Goal: Task Accomplishment & Management: Manage account settings

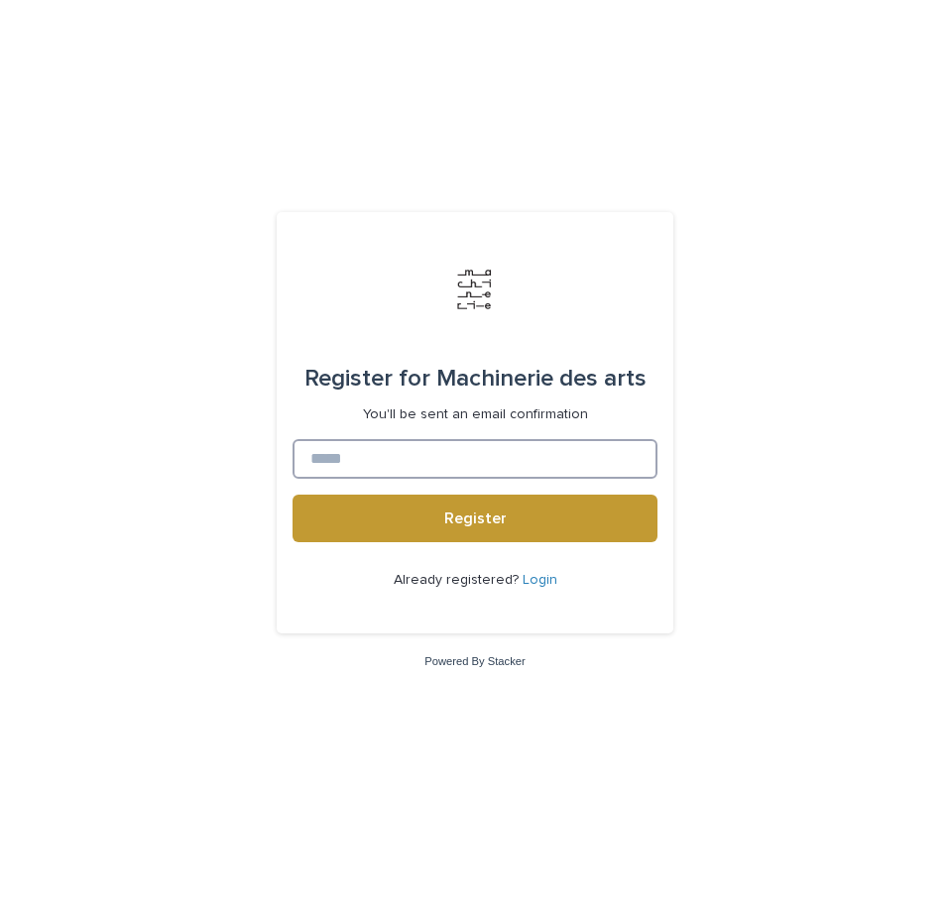
click at [399, 472] on input at bounding box center [474, 459] width 365 height 40
type input "**********"
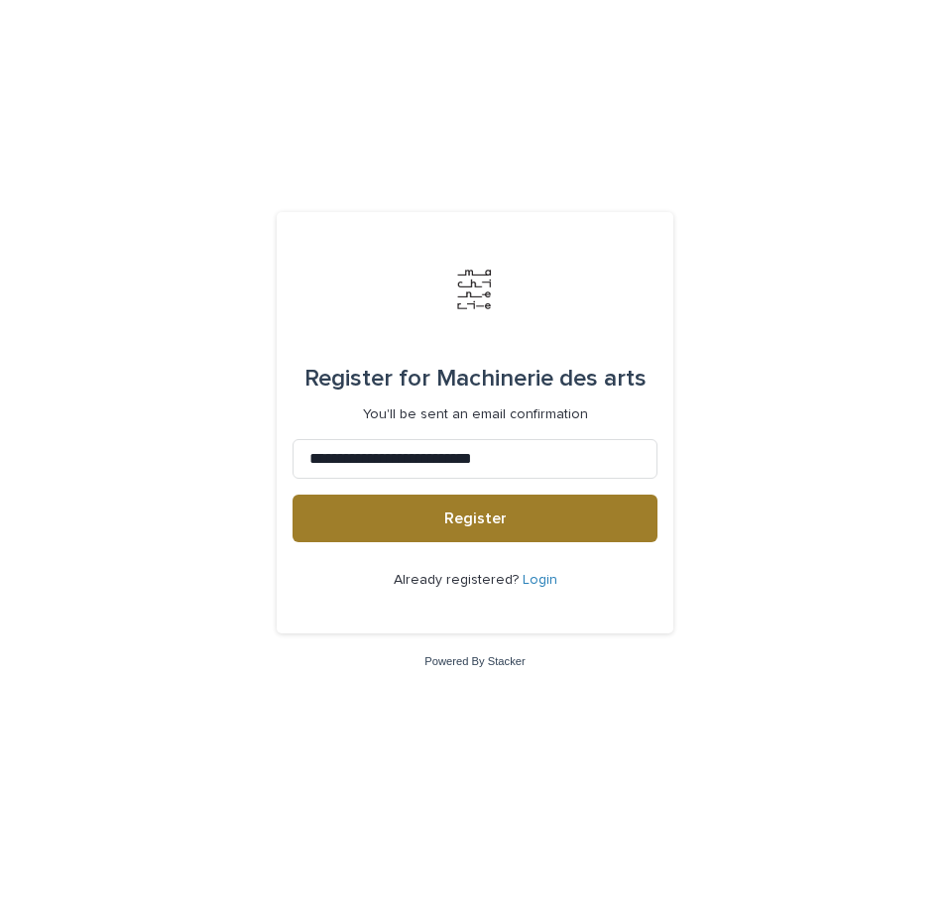
click at [446, 525] on span "Register" at bounding box center [475, 518] width 62 height 16
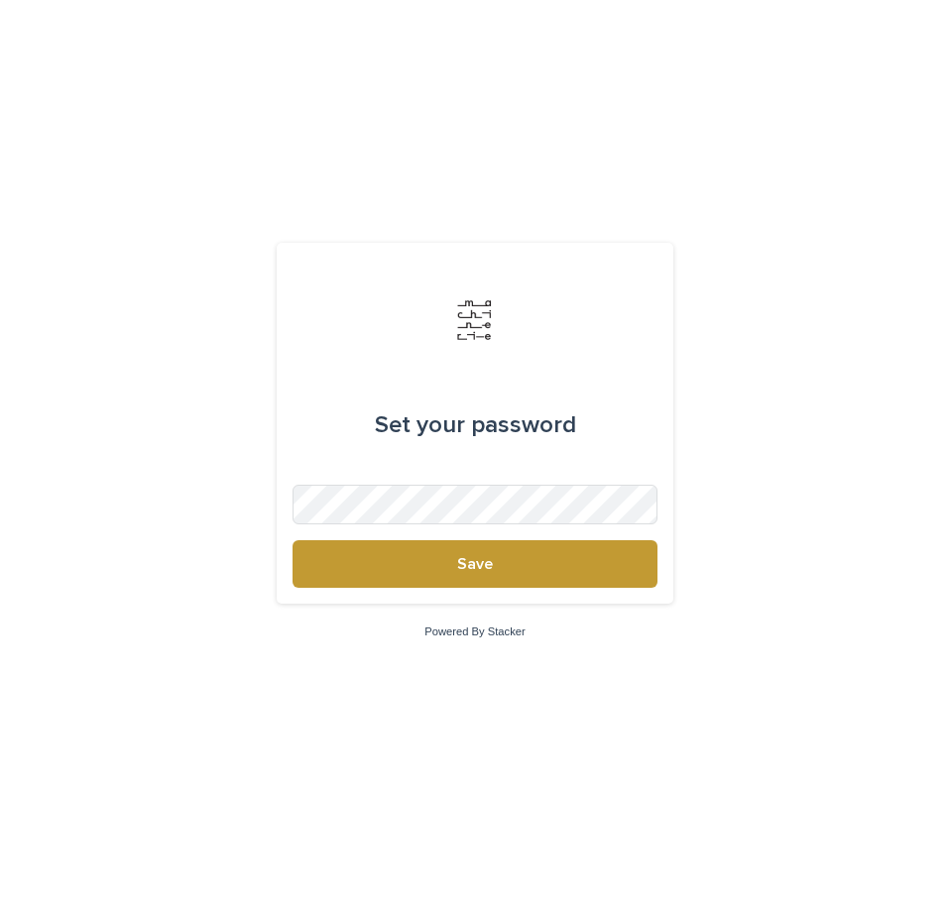
click at [407, 491] on form "Set your password Save" at bounding box center [474, 423] width 365 height 329
drag, startPoint x: 827, startPoint y: 654, endPoint x: 807, endPoint y: 658, distance: 20.2
click at [823, 654] on div "Set your password Save Powered By Stacker" at bounding box center [475, 451] width 950 height 902
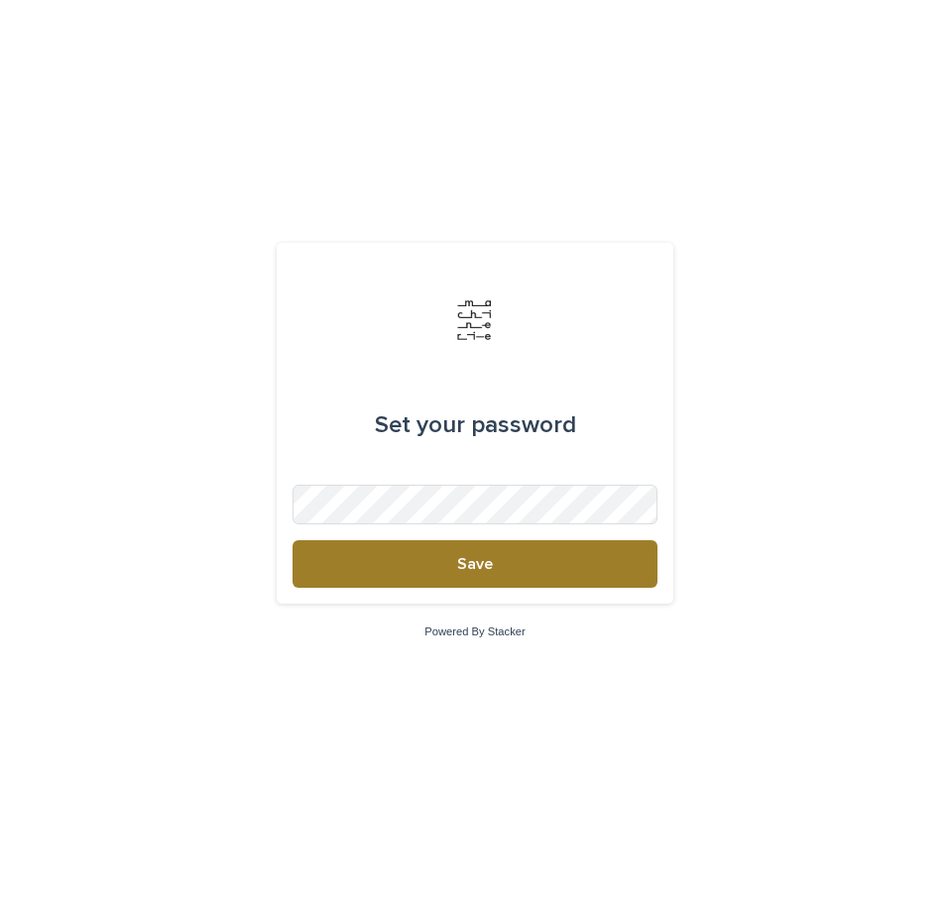
click at [470, 556] on span "Save" at bounding box center [475, 564] width 36 height 16
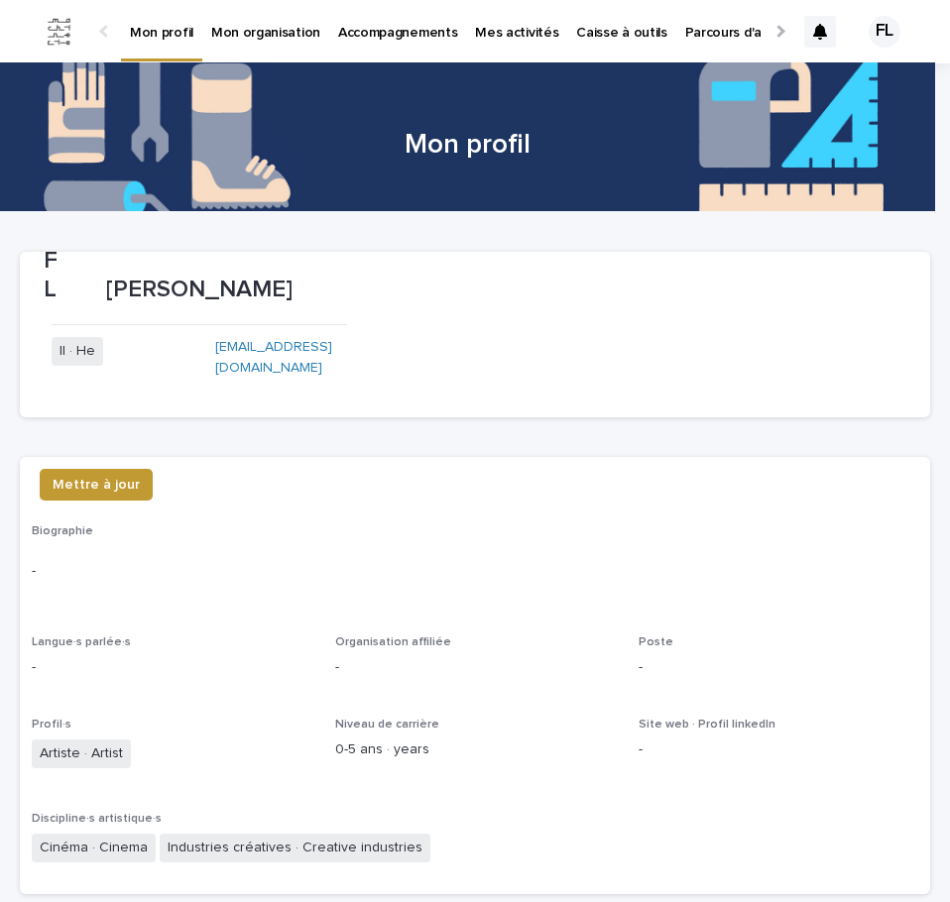
click at [772, 36] on div at bounding box center [778, 31] width 13 height 13
click at [772, 35] on div at bounding box center [778, 31] width 13 height 13
click at [629, 31] on p "Parcours d'apprentissage" at bounding box center [687, 21] width 159 height 42
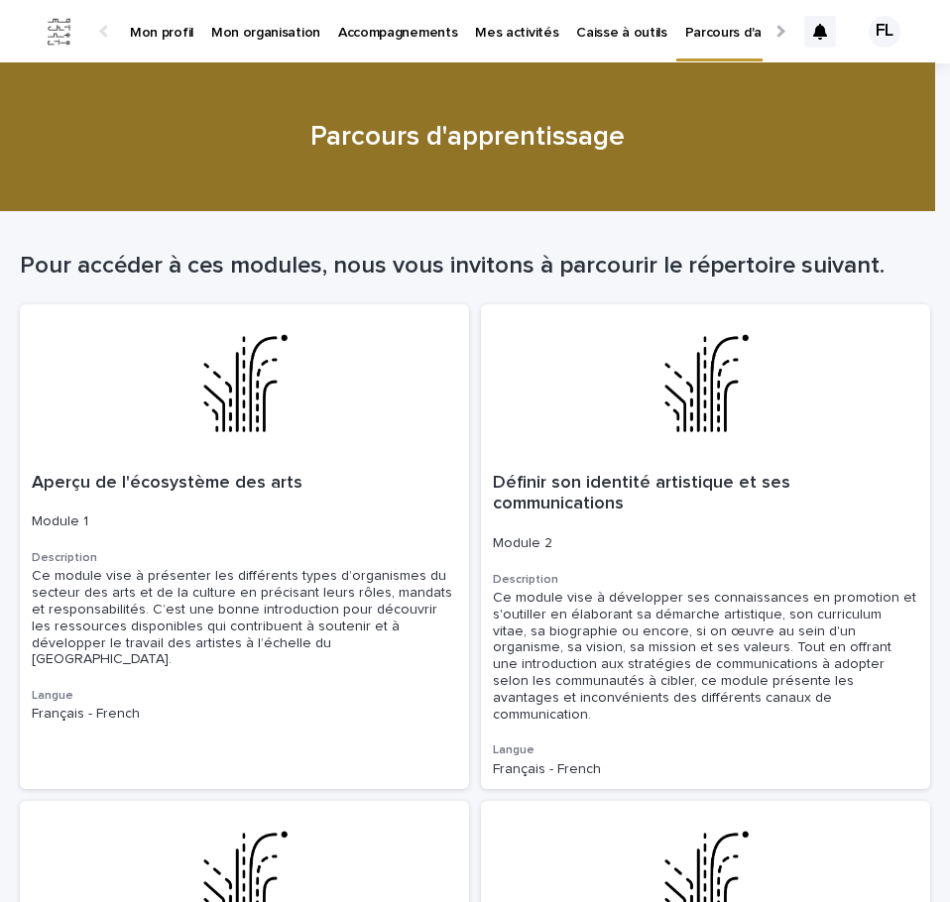
click at [147, 37] on p "Mon profil" at bounding box center [161, 21] width 63 height 42
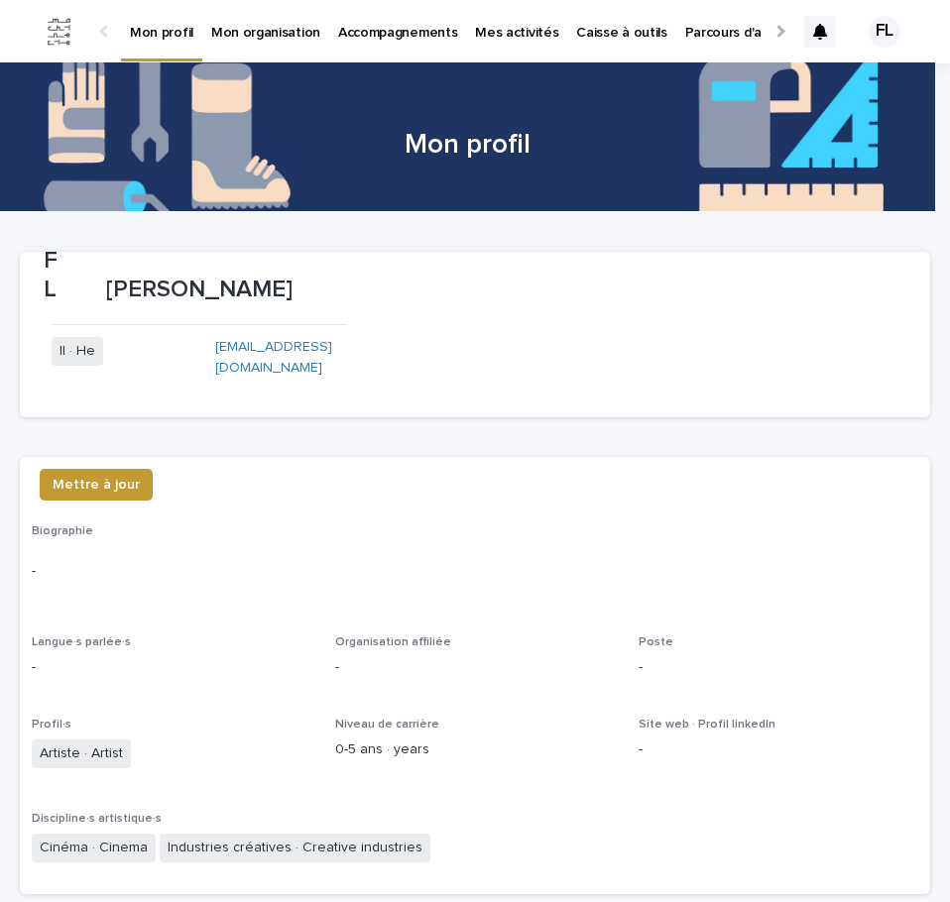
click at [249, 43] on link "Mon organisation" at bounding box center [265, 30] width 127 height 61
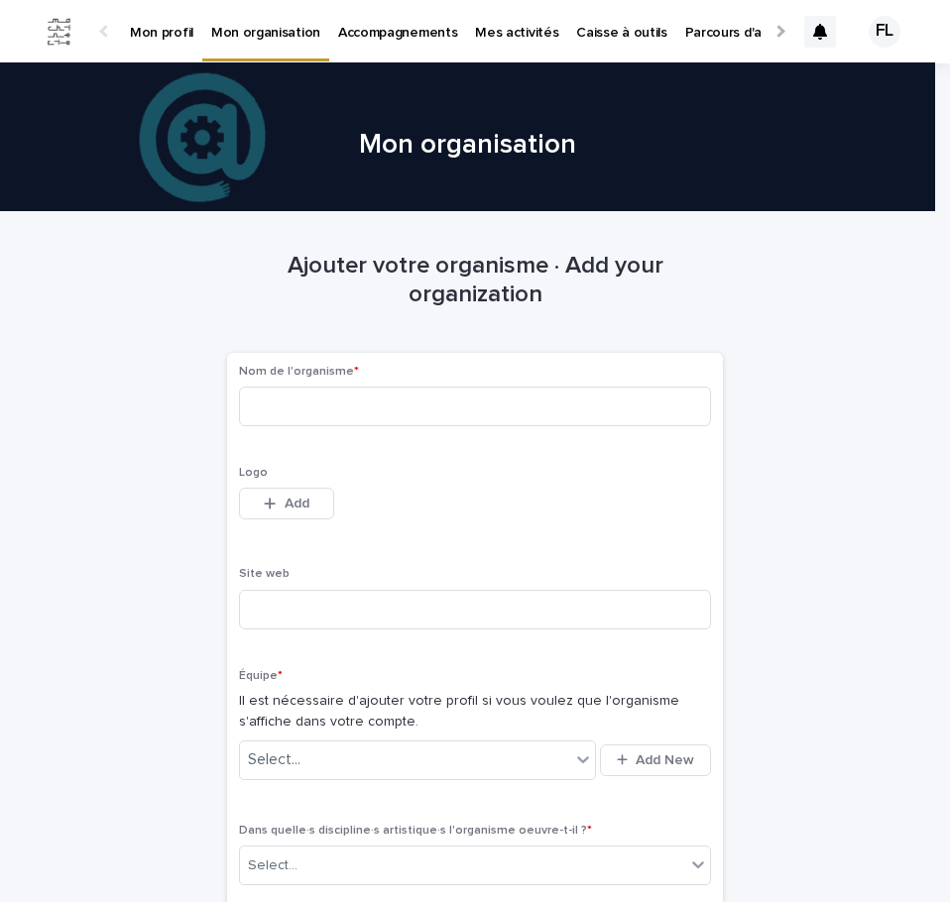
click at [368, 36] on p "Accompagnements" at bounding box center [397, 21] width 119 height 42
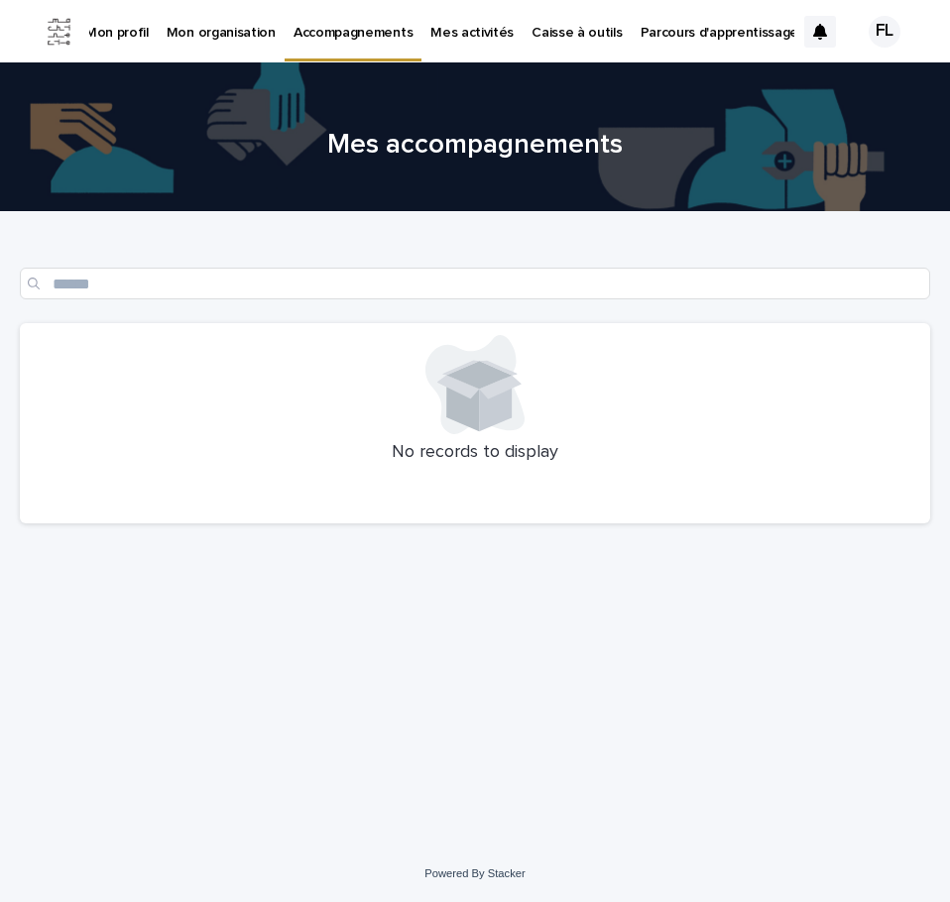
click at [439, 29] on p "Mes activités" at bounding box center [471, 21] width 83 height 42
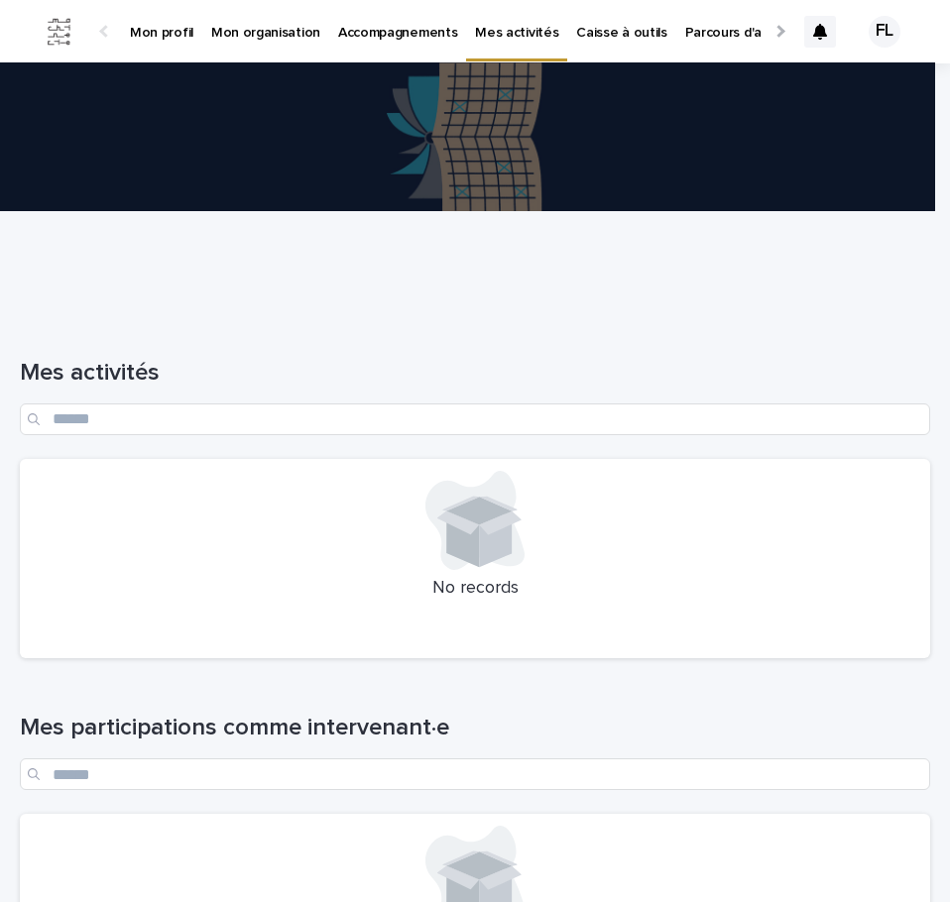
click at [576, 38] on p "Caisse à outils" at bounding box center [621, 21] width 90 height 42
